Goal: Find specific page/section: Find specific page/section

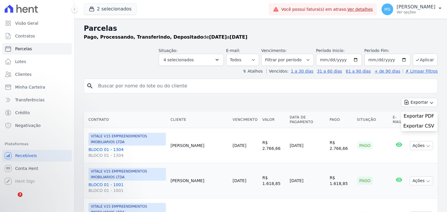
select select
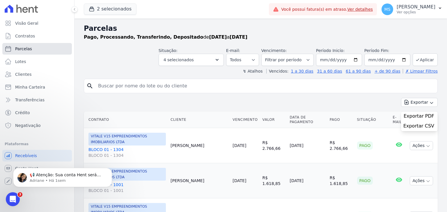
click at [24, 51] on span "Parcelas" at bounding box center [23, 49] width 17 height 6
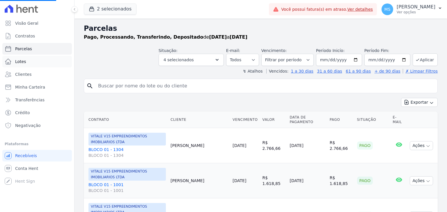
select select
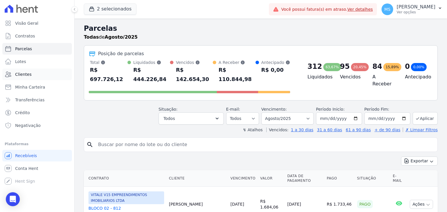
click at [19, 72] on span "Clientes" at bounding box center [23, 75] width 16 height 6
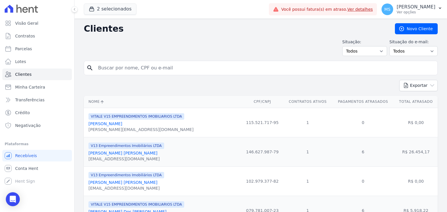
click at [106, 70] on input "search" at bounding box center [265, 68] width 341 height 12
type input "[PERSON_NAME]"
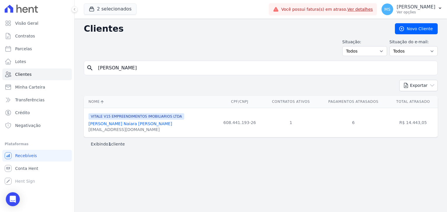
click at [127, 125] on link "[PERSON_NAME] Naiara [PERSON_NAME]" at bounding box center [130, 124] width 84 height 5
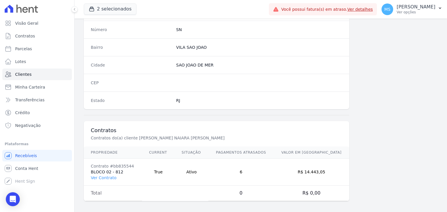
scroll to position [330, 0]
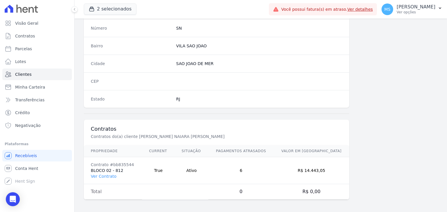
click at [111, 178] on td "Contrato #bb835544 BLOCO 02 - 812 Ver Contrato" at bounding box center [113, 170] width 58 height 27
click at [109, 175] on link "Ver Contrato" at bounding box center [104, 176] width 26 height 5
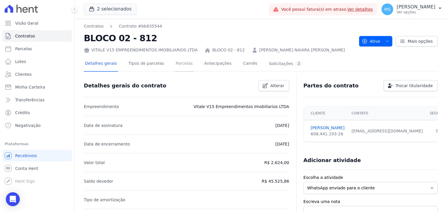
click at [177, 71] on link "Parcelas" at bounding box center [184, 63] width 19 height 15
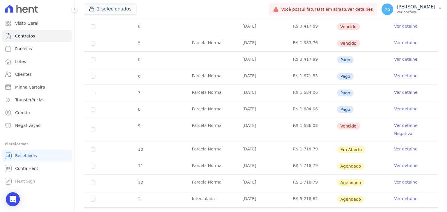
scroll to position [204, 0]
